Goal: Information Seeking & Learning: Learn about a topic

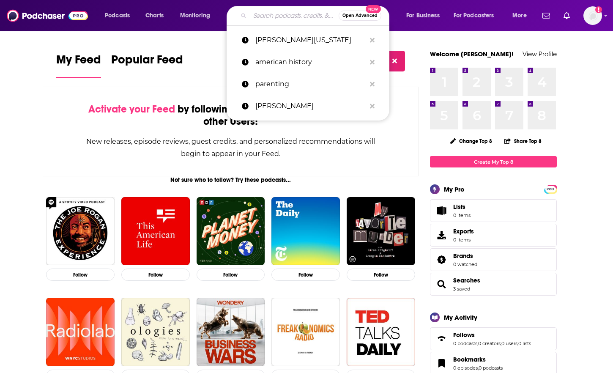
click at [273, 19] on input "Search podcasts, credits, & more..." at bounding box center [294, 16] width 89 height 14
paste input "rossmanmeddiafriends"
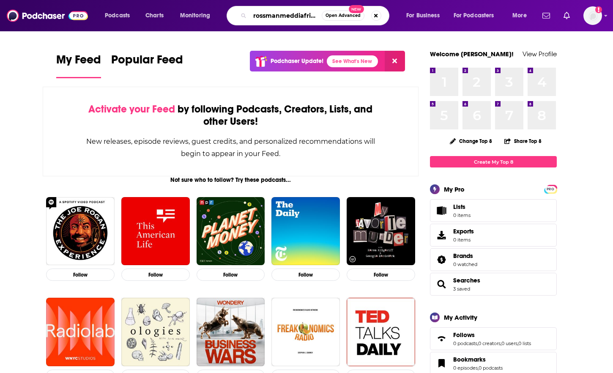
scroll to position [0, 8]
type input "rossmanmeddiafriends"
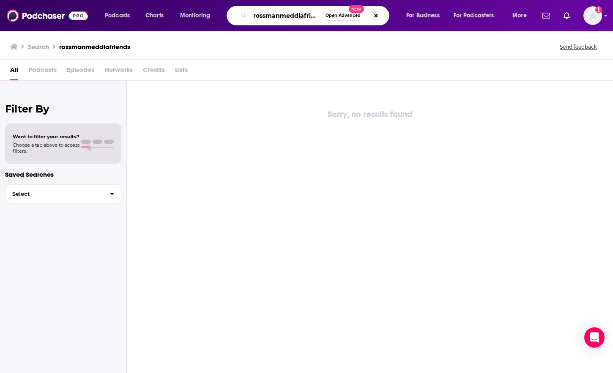
click at [278, 19] on input "rossmanmeddiafriends" at bounding box center [286, 16] width 72 height 14
drag, startPoint x: 253, startPoint y: 16, endPoint x: 322, endPoint y: 13, distance: 69.3
click at [322, 13] on div "rossmanmeddiafriends Open Advanced New" at bounding box center [307, 15] width 163 height 19
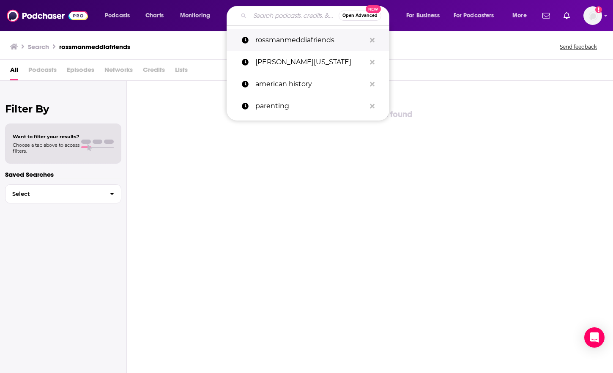
type input "t"
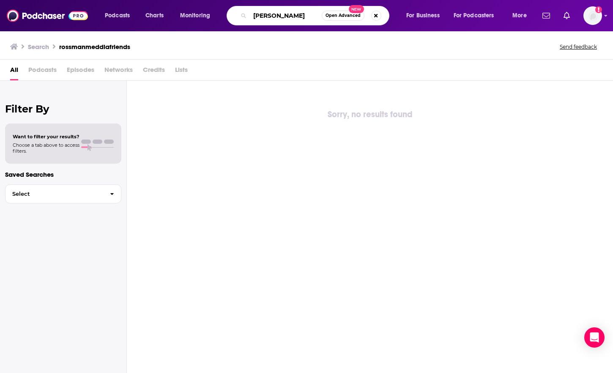
type input "[PERSON_NAME]"
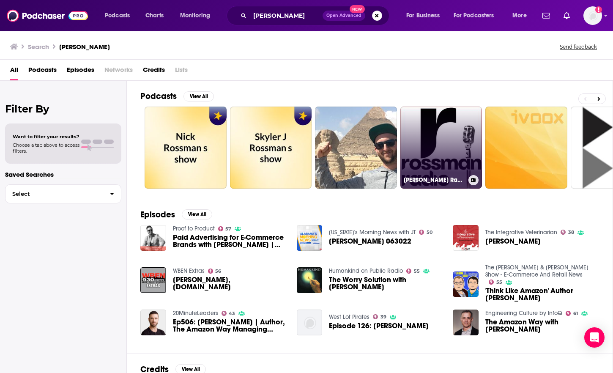
click at [423, 136] on link "[PERSON_NAME] Radio" at bounding box center [441, 147] width 82 height 82
